Goal: Information Seeking & Learning: Find specific fact

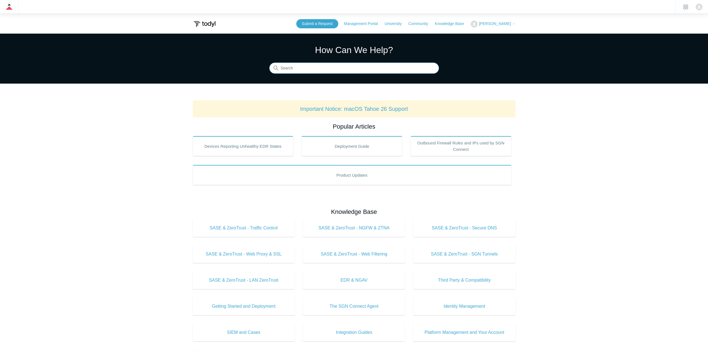
click at [321, 68] on input "Search" at bounding box center [354, 68] width 170 height 11
type input "agent updates"
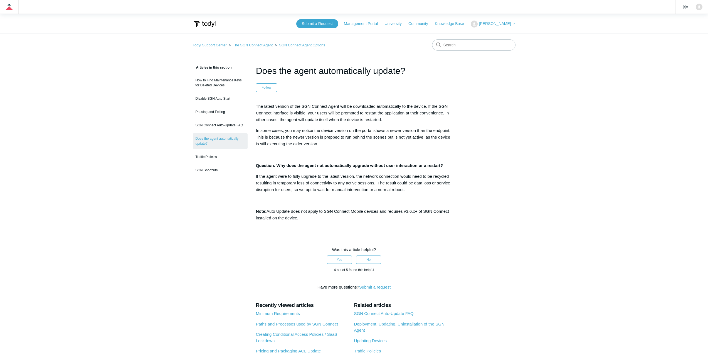
drag, startPoint x: 252, startPoint y: 108, endPoint x: 386, endPoint y: 121, distance: 134.1
click at [386, 121] on article "Does the agent automatically update? Follow Not yet followed by anyone The late…" at bounding box center [353, 237] width 213 height 347
copy p "The latest version of the SGN Connect Agent will be downloaded automatically to…"
